Goal: Task Accomplishment & Management: Complete application form

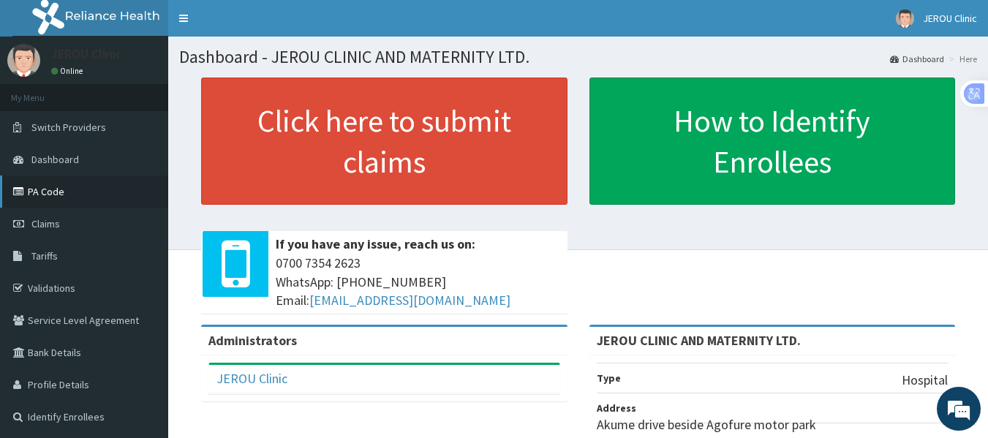
click at [68, 183] on link "PA Code" at bounding box center [84, 192] width 168 height 32
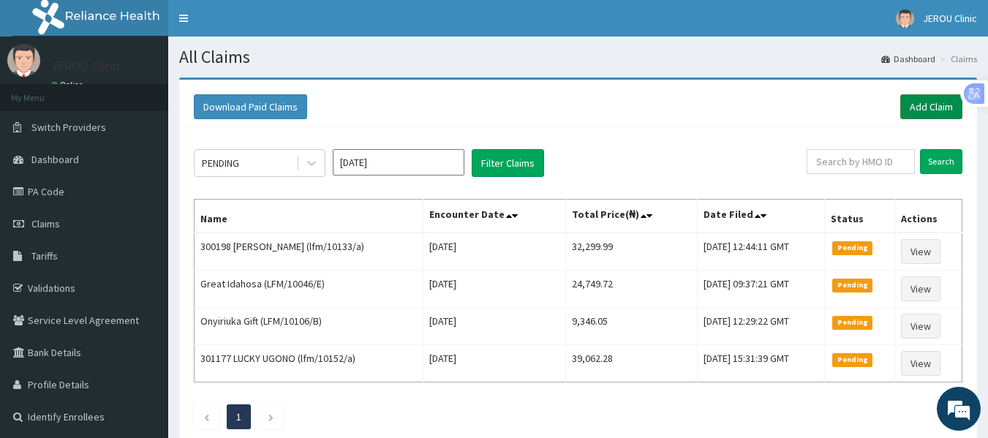
click at [903, 106] on link "Add Claim" at bounding box center [932, 106] width 62 height 25
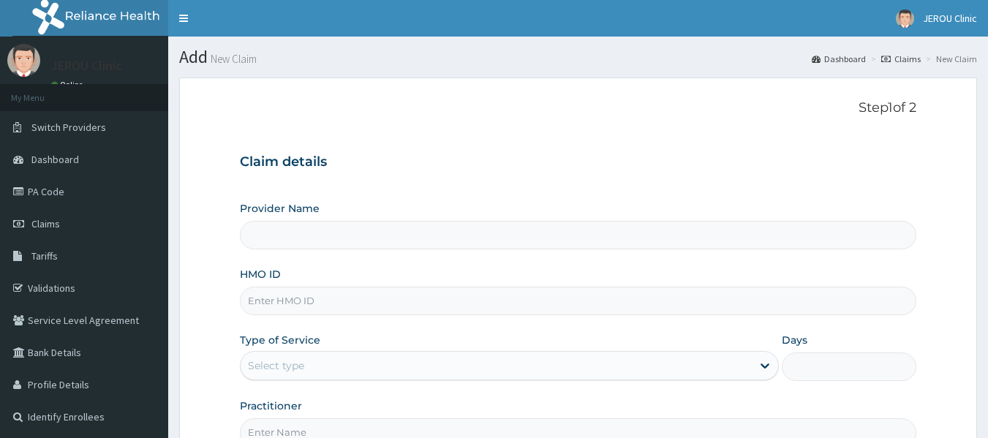
click at [296, 307] on input "HMO ID" at bounding box center [578, 301] width 677 height 29
paste input "lfm/10092/d"
type input "lfm/10092/d"
type input "JEROU CLINIC AND MATERNITY LTD."
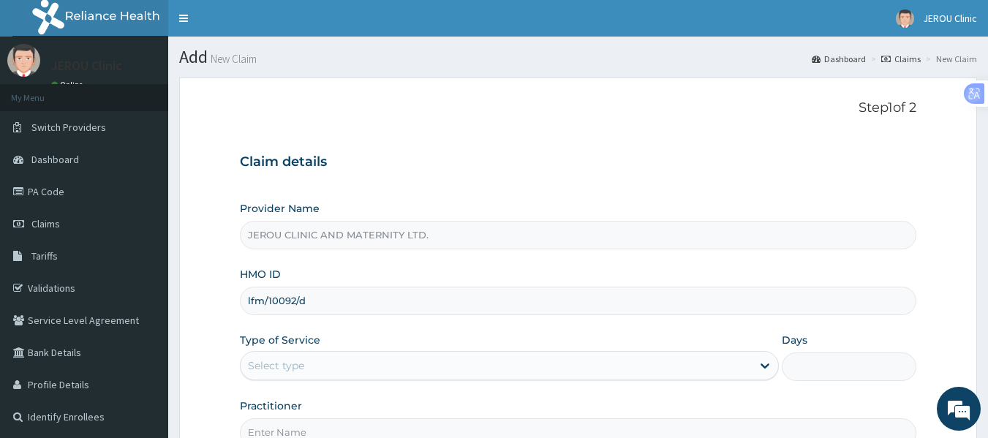
type input "lfm/10092/d"
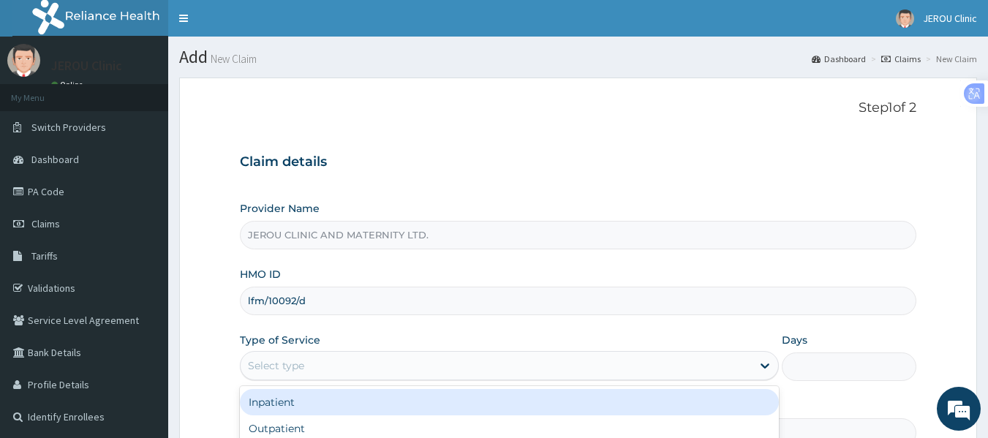
click at [328, 364] on div "Select type" at bounding box center [496, 365] width 511 height 23
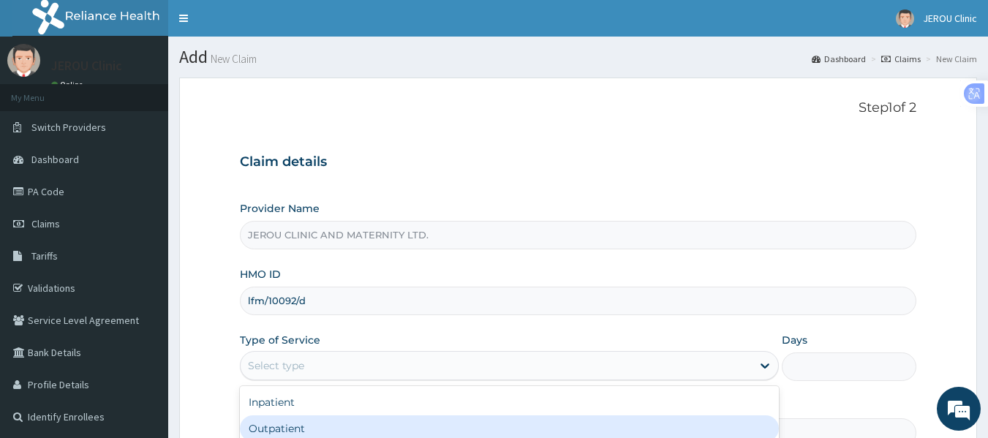
click at [298, 432] on div "Outpatient" at bounding box center [509, 429] width 539 height 26
type input "1"
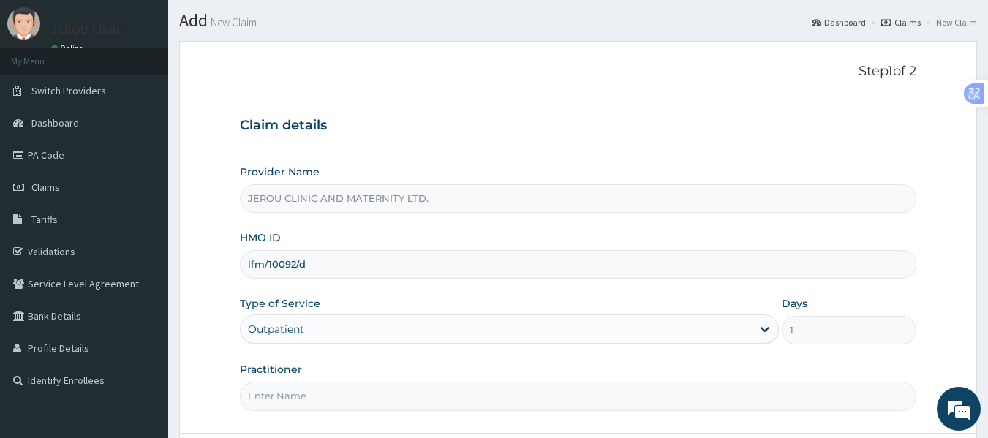
scroll to position [89, 0]
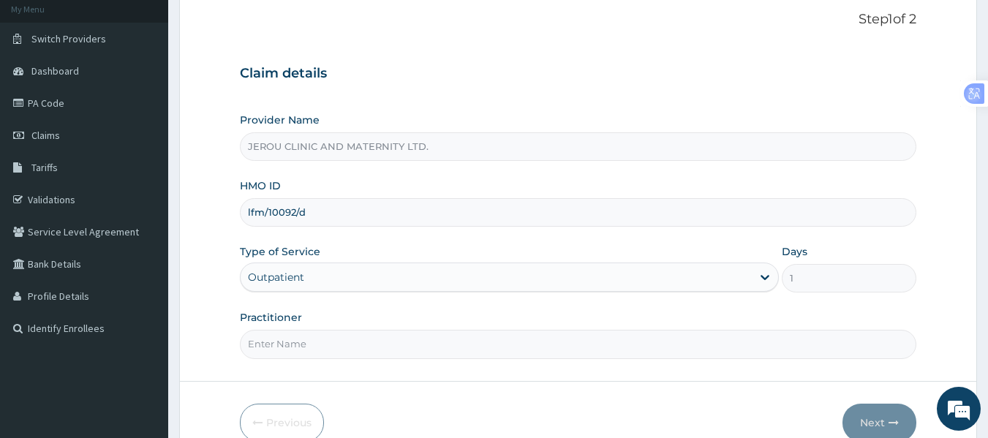
click at [279, 280] on div "Outpatient" at bounding box center [276, 277] width 56 height 15
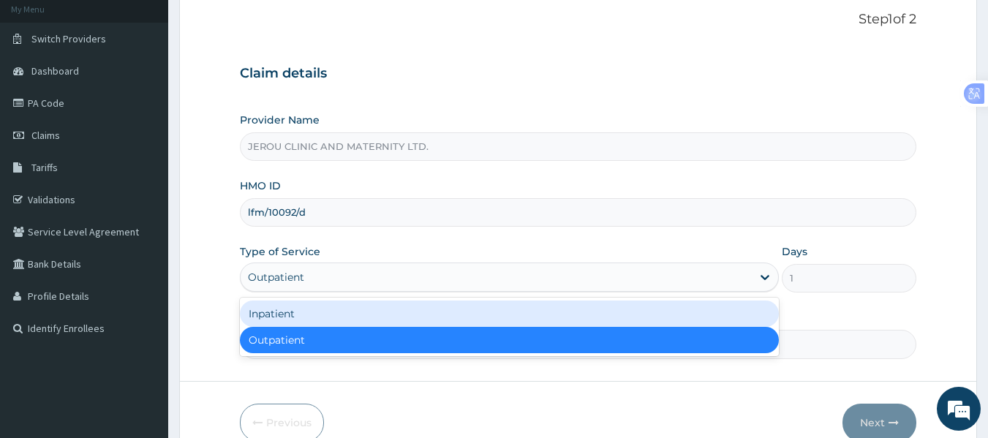
click at [298, 314] on div "Inpatient" at bounding box center [509, 314] width 539 height 26
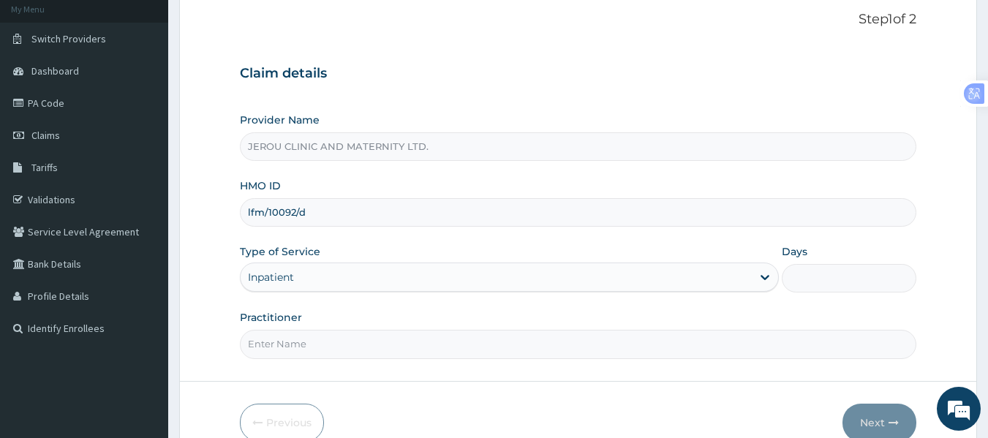
click at [304, 347] on input "Practitioner" at bounding box center [578, 344] width 677 height 29
type input "Dr Victor"
click at [798, 272] on input "Days" at bounding box center [849, 278] width 135 height 29
type input "2"
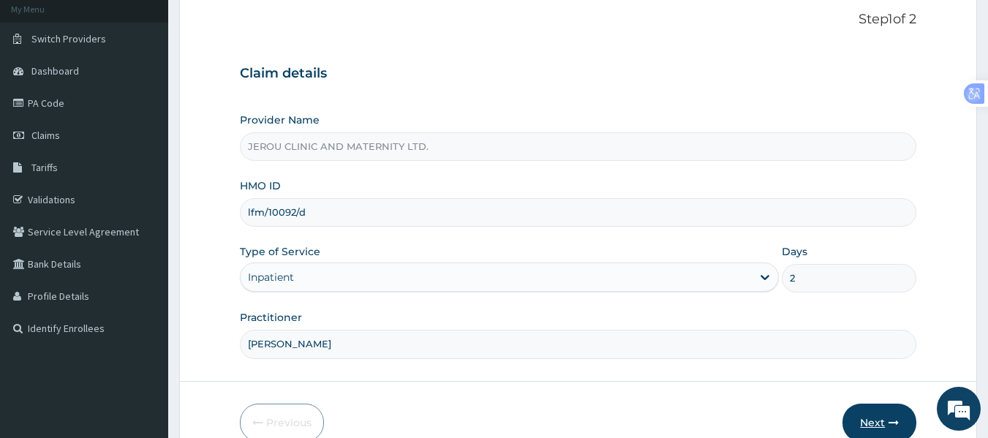
click at [873, 419] on button "Next" at bounding box center [880, 423] width 74 height 38
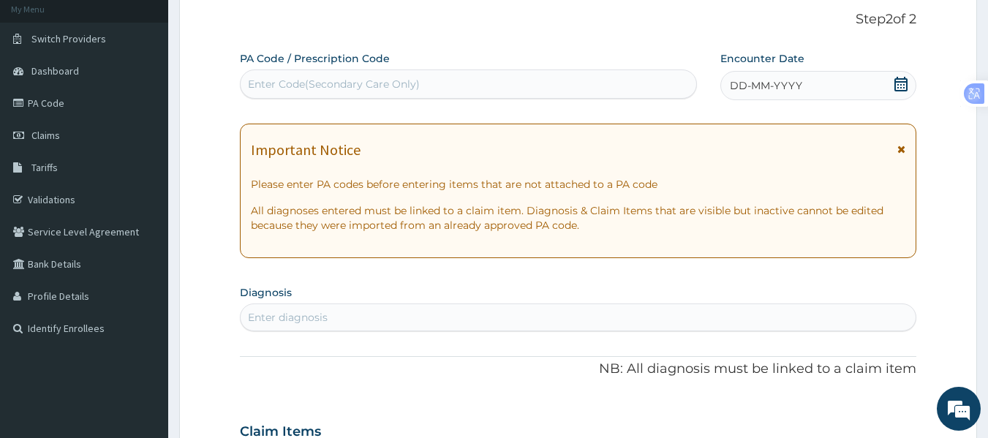
click at [418, 85] on div "Enter Code(Secondary Care Only)" at bounding box center [469, 83] width 456 height 23
paste input "PA/4A1115"
type input "PA/4A1115"
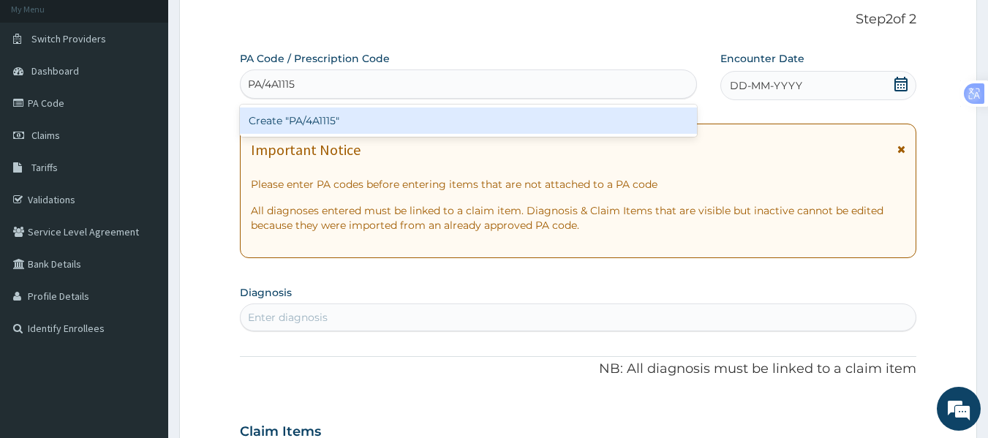
click at [349, 122] on div "Create "PA/4A1115"" at bounding box center [469, 121] width 458 height 26
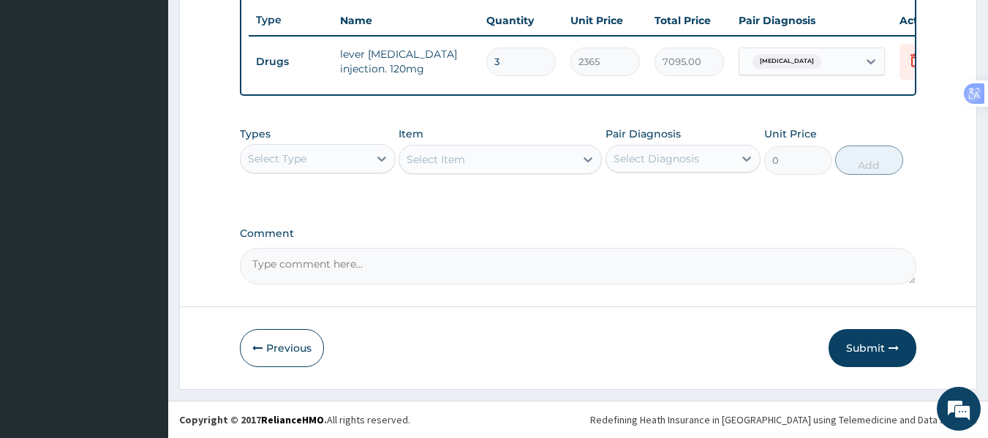
scroll to position [558, 0]
click at [873, 345] on button "Submit" at bounding box center [873, 348] width 88 height 38
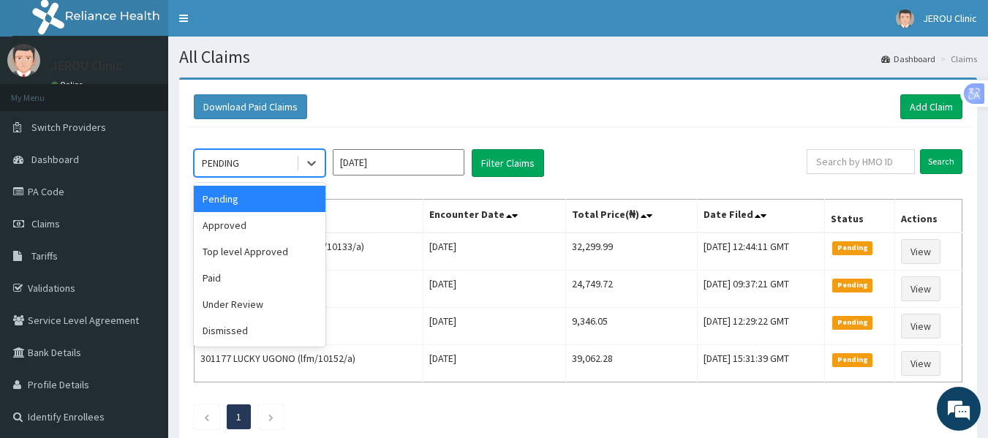
click at [277, 161] on div "PENDING" at bounding box center [246, 162] width 102 height 23
click at [275, 226] on div "Approved" at bounding box center [260, 225] width 132 height 26
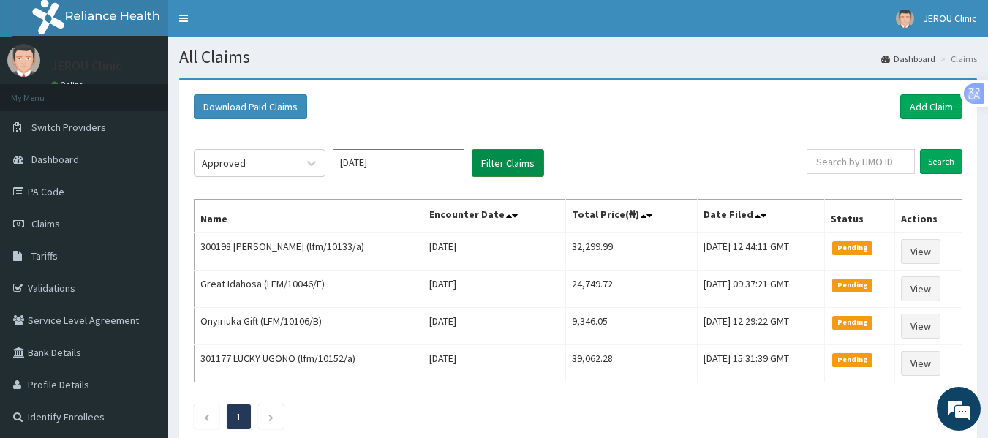
click at [527, 159] on button "Filter Claims" at bounding box center [508, 163] width 72 height 28
